Goal: Task Accomplishment & Management: Manage account settings

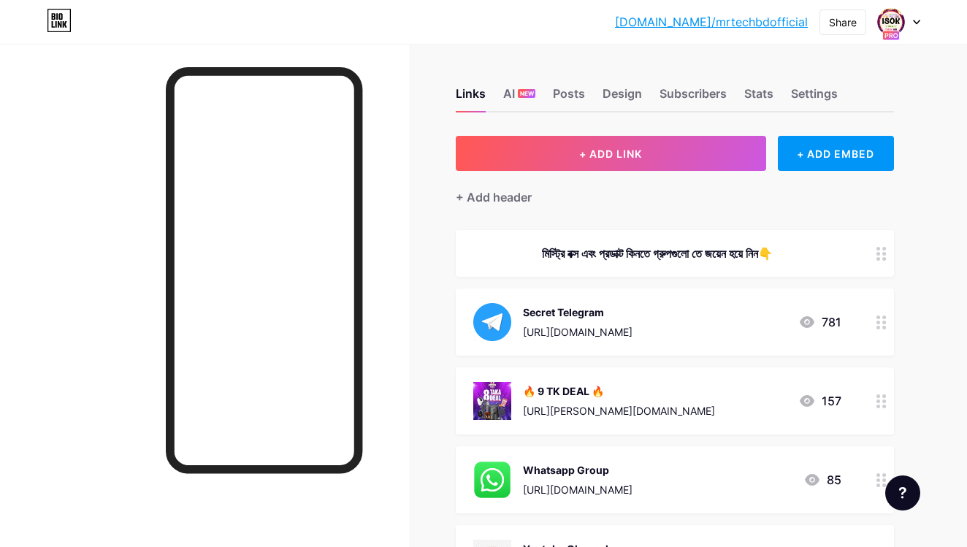
click at [804, 318] on icon at bounding box center [806, 322] width 15 height 12
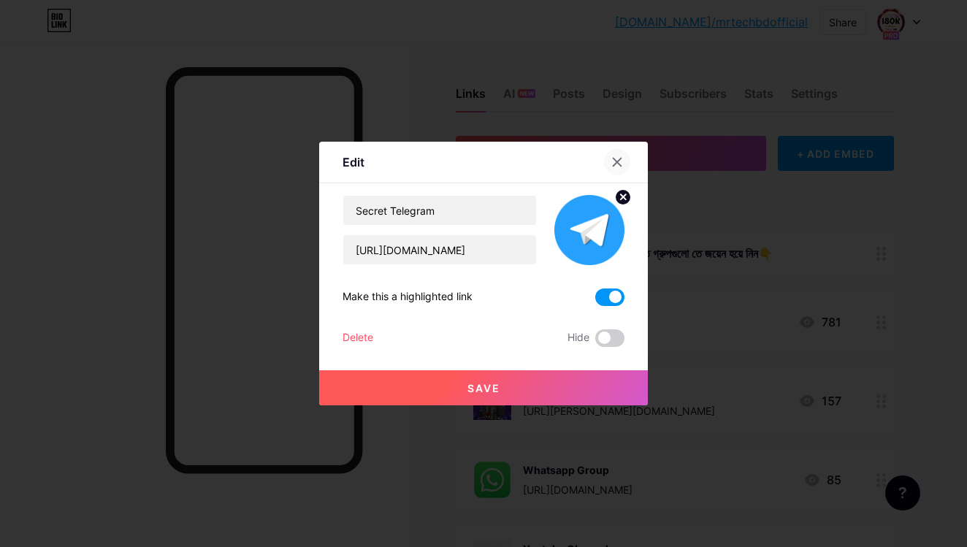
click at [610, 155] on div at bounding box center [617, 162] width 26 height 26
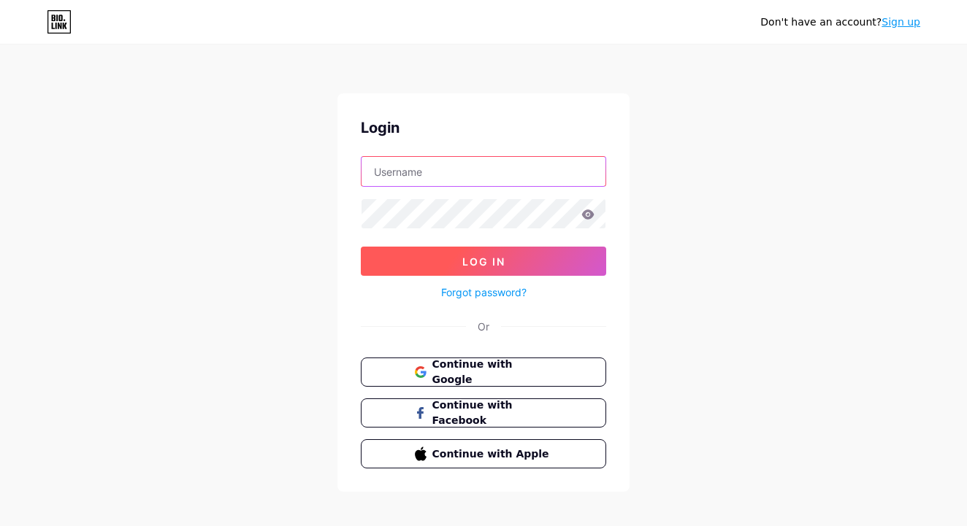
type input "mrtechbdofficial"
click at [416, 253] on button "Log In" at bounding box center [483, 261] width 245 height 29
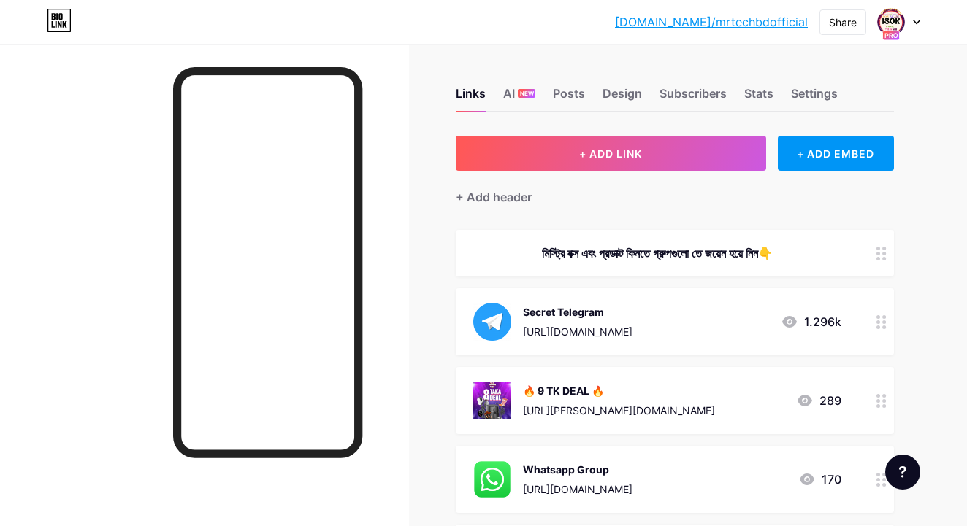
click at [811, 322] on div "1.296k" at bounding box center [810, 322] width 61 height 18
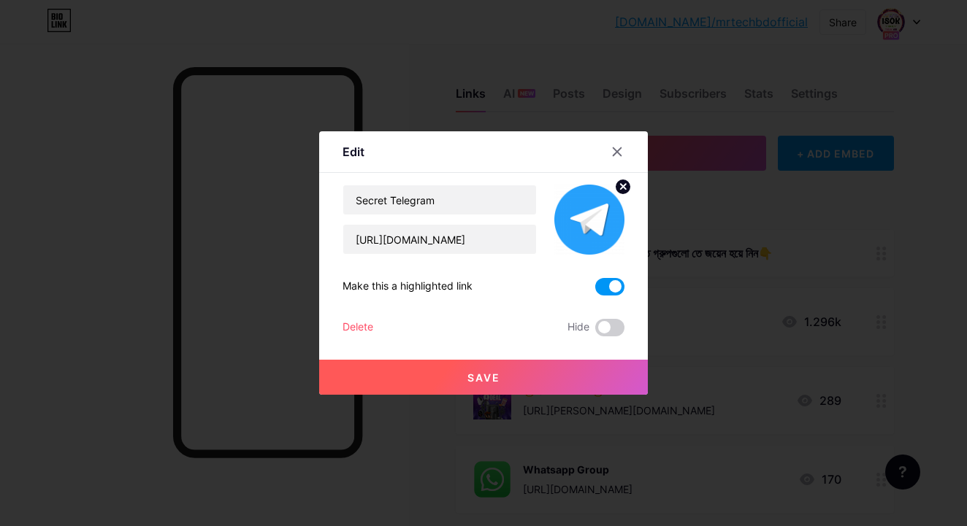
click at [615, 150] on icon at bounding box center [617, 152] width 8 height 8
